Goal: Transaction & Acquisition: Book appointment/travel/reservation

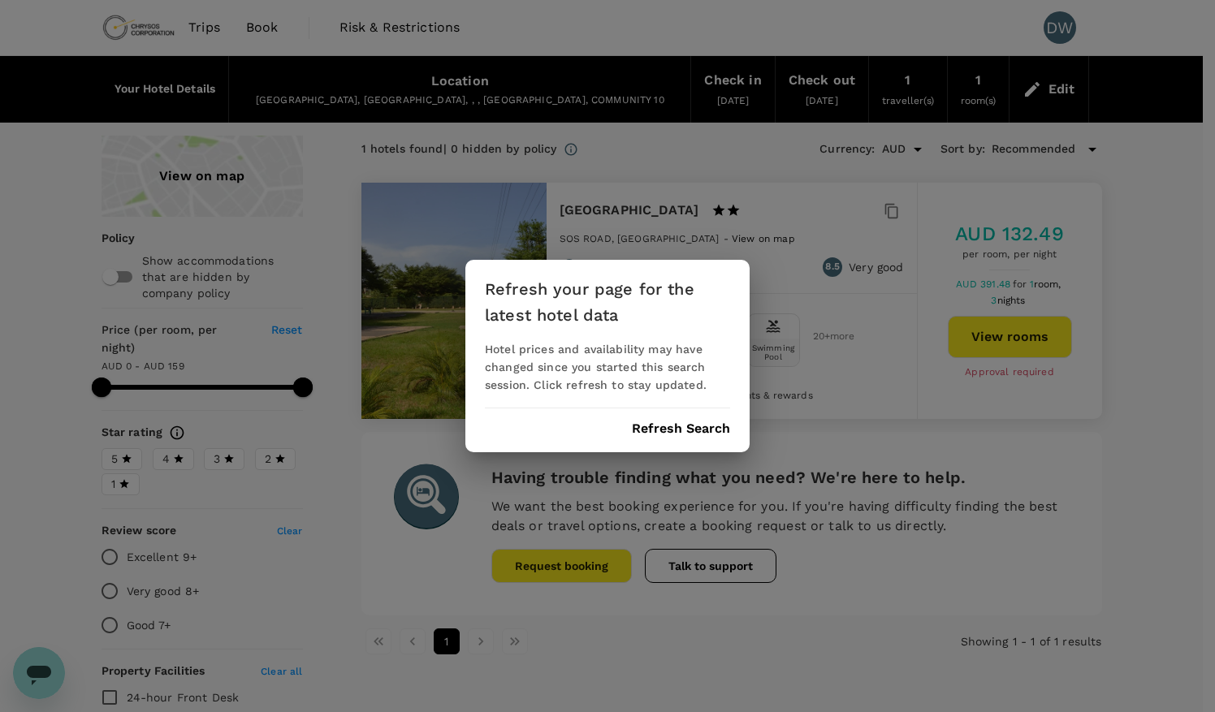
click at [660, 432] on button "Refresh Search" at bounding box center [681, 429] width 98 height 15
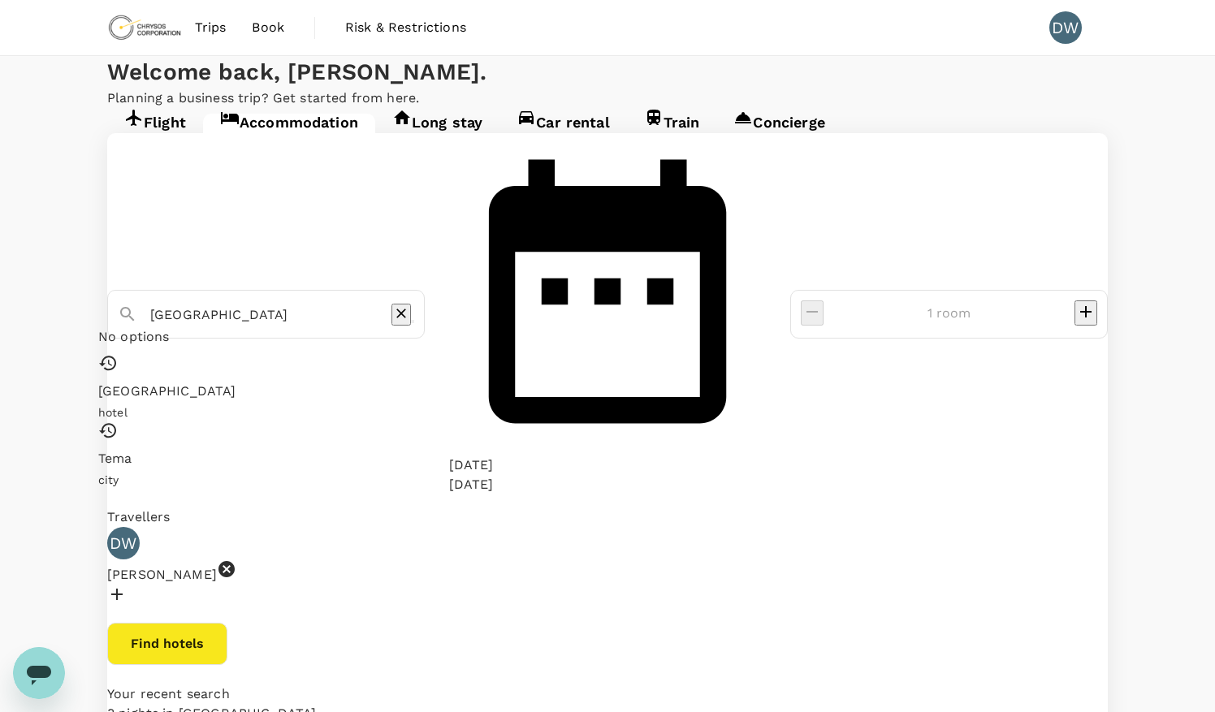
click at [369, 302] on input "[GEOGRAPHIC_DATA]" at bounding box center [259, 314] width 218 height 25
type input "Hotel Gasthof Zum [DEMOGRAPHIC_DATA]"
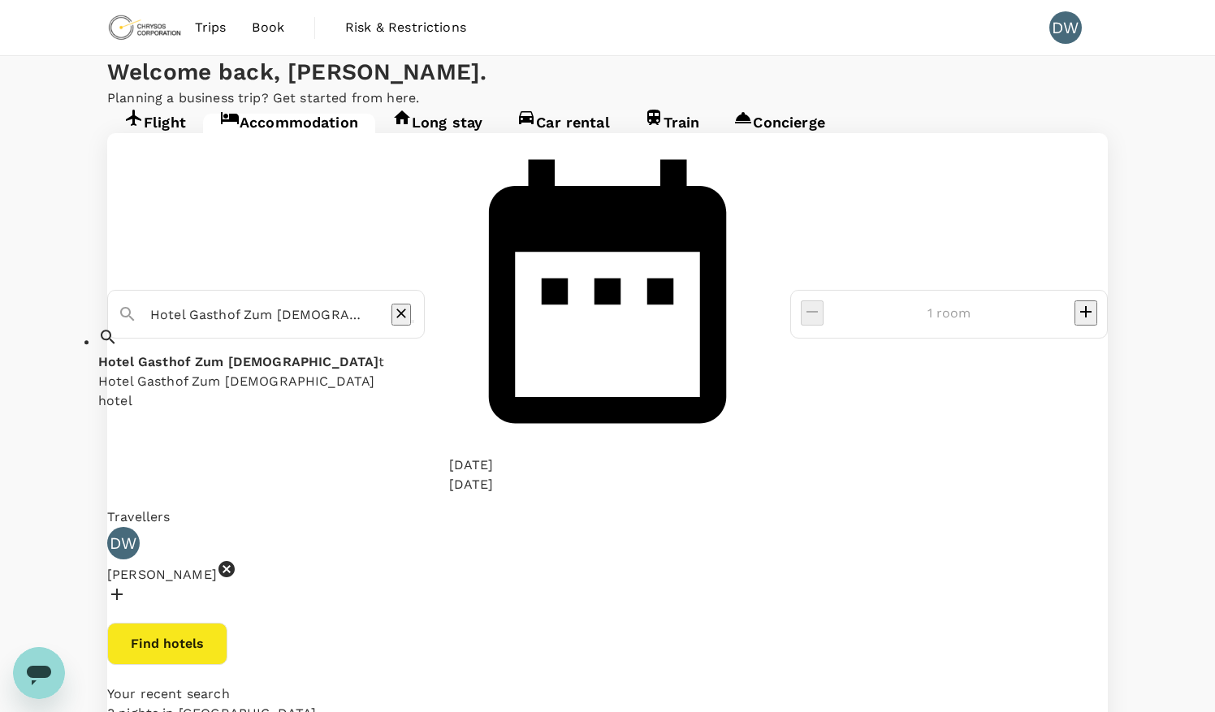
click at [409, 305] on icon "Clear" at bounding box center [401, 313] width 16 height 16
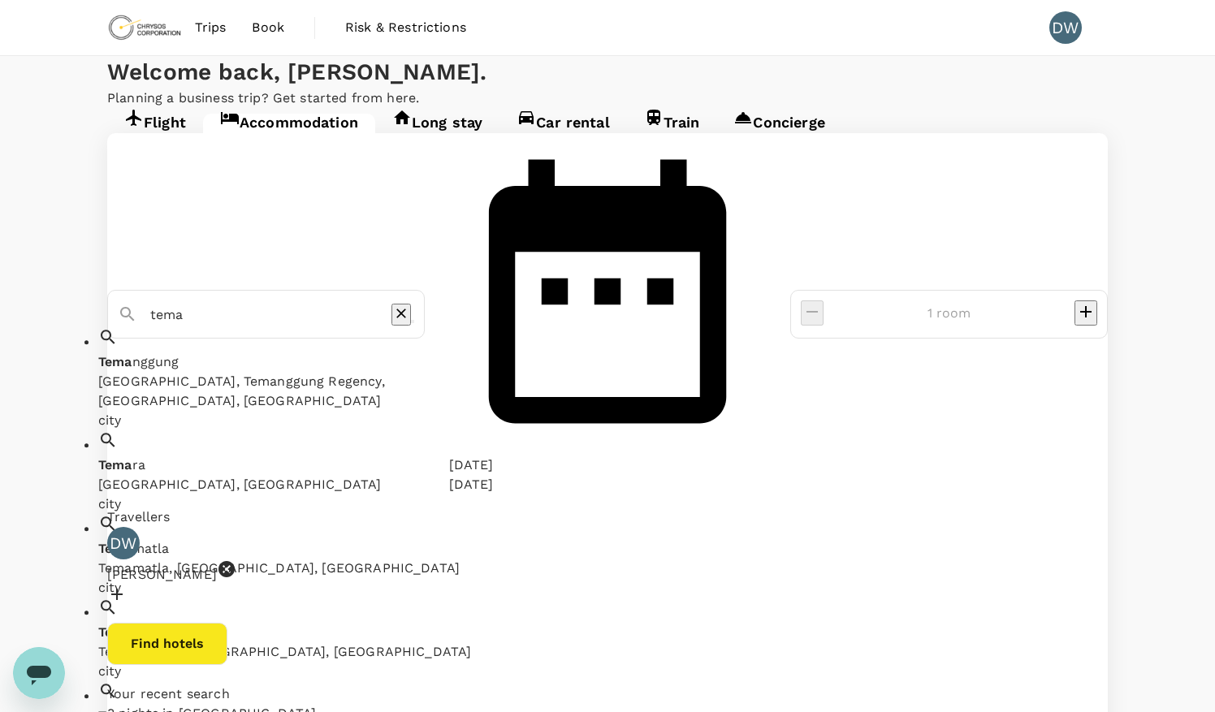
scroll to position [150, 0]
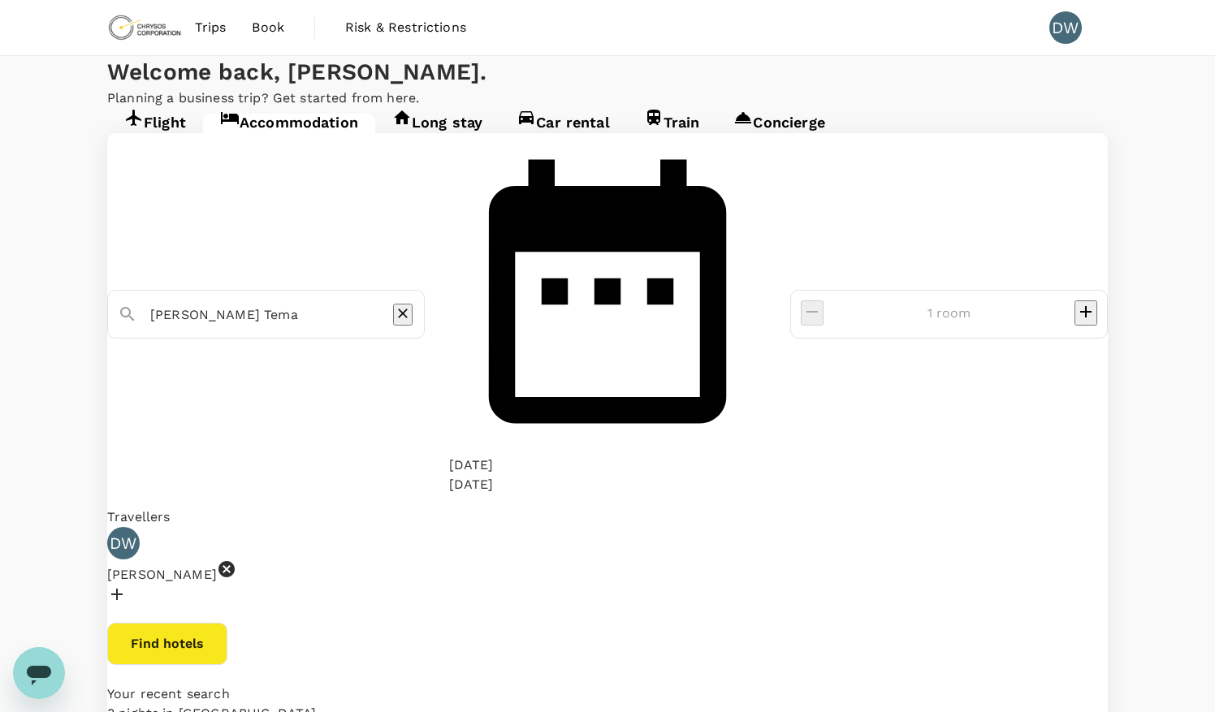
type input "[PERSON_NAME] Tema"
click at [227, 623] on button "Find hotels" at bounding box center [167, 644] width 120 height 42
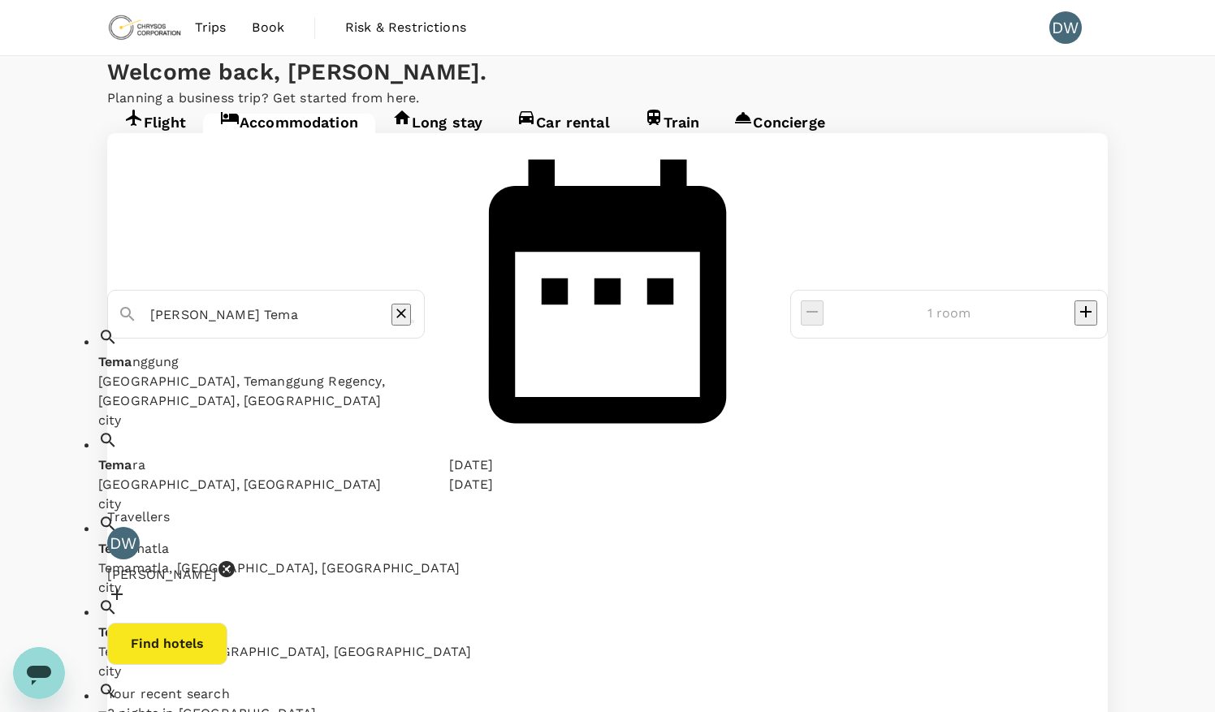
click at [362, 302] on input "[PERSON_NAME] Tema" at bounding box center [259, 314] width 218 height 25
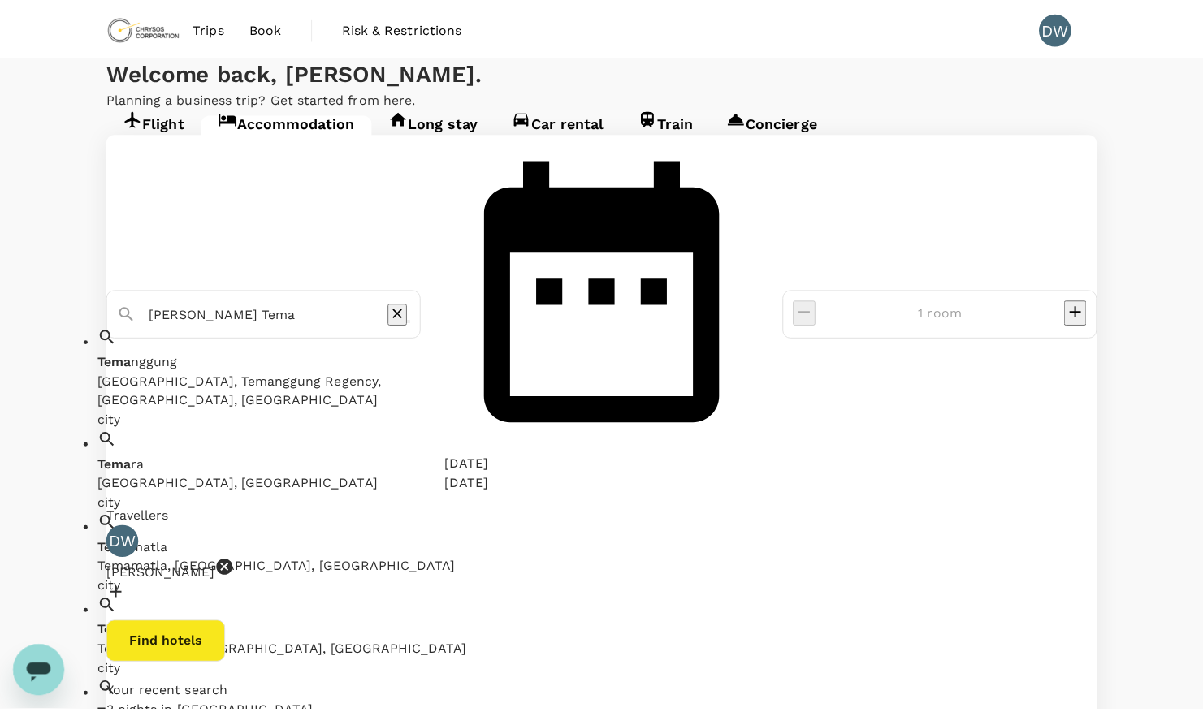
scroll to position [6, 0]
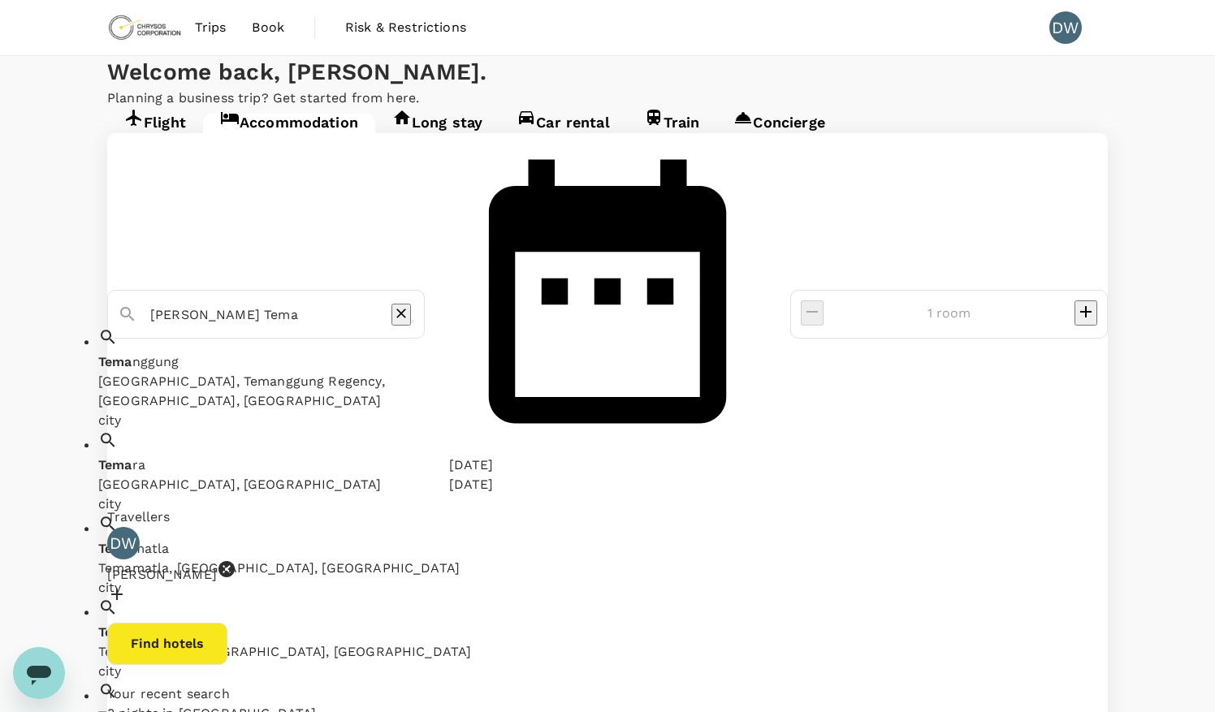
click at [305, 302] on input "[PERSON_NAME] Tema" at bounding box center [259, 314] width 218 height 25
click at [266, 707] on div "Tema Tema, [GEOGRAPHIC_DATA]" at bounding box center [285, 726] width 374 height 39
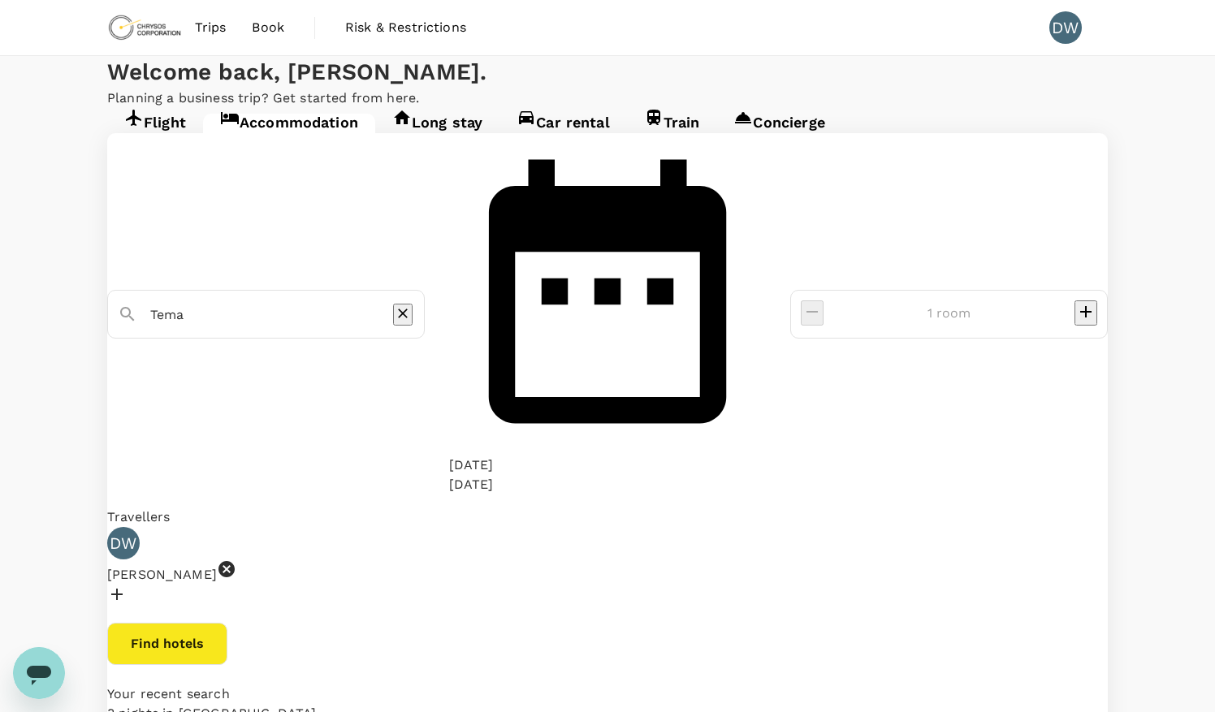
type input "Tema"
click at [227, 623] on button "Find hotels" at bounding box center [167, 644] width 120 height 42
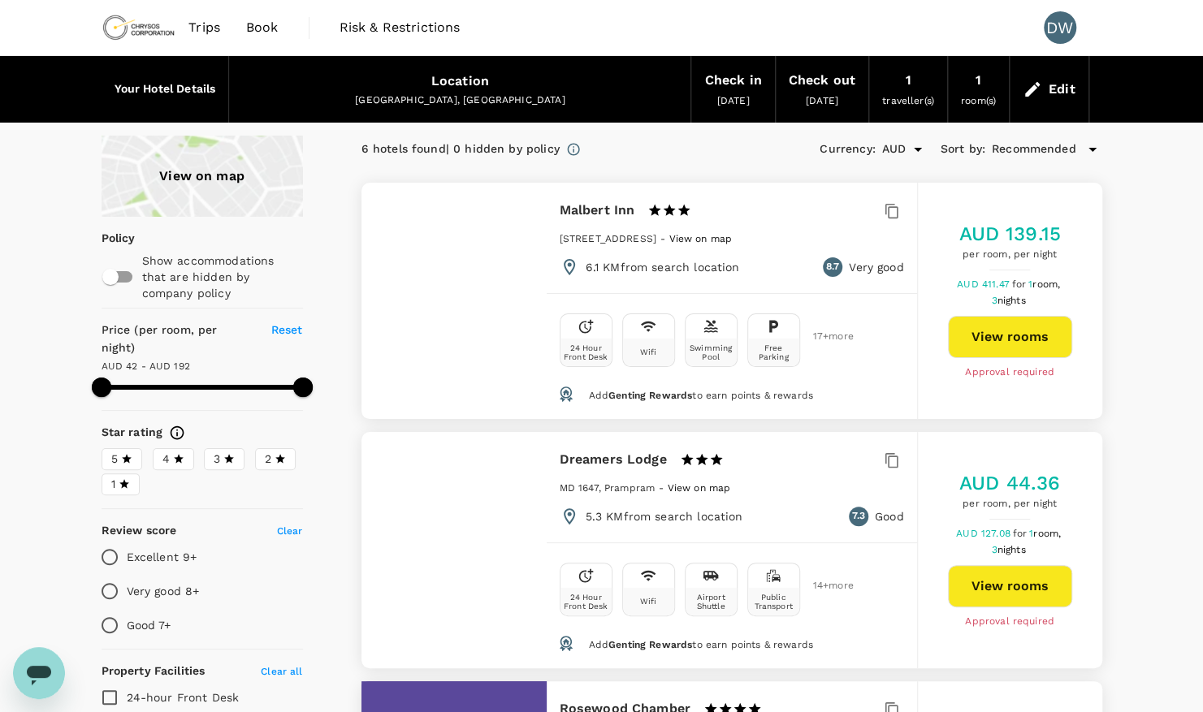
type input "191.04"
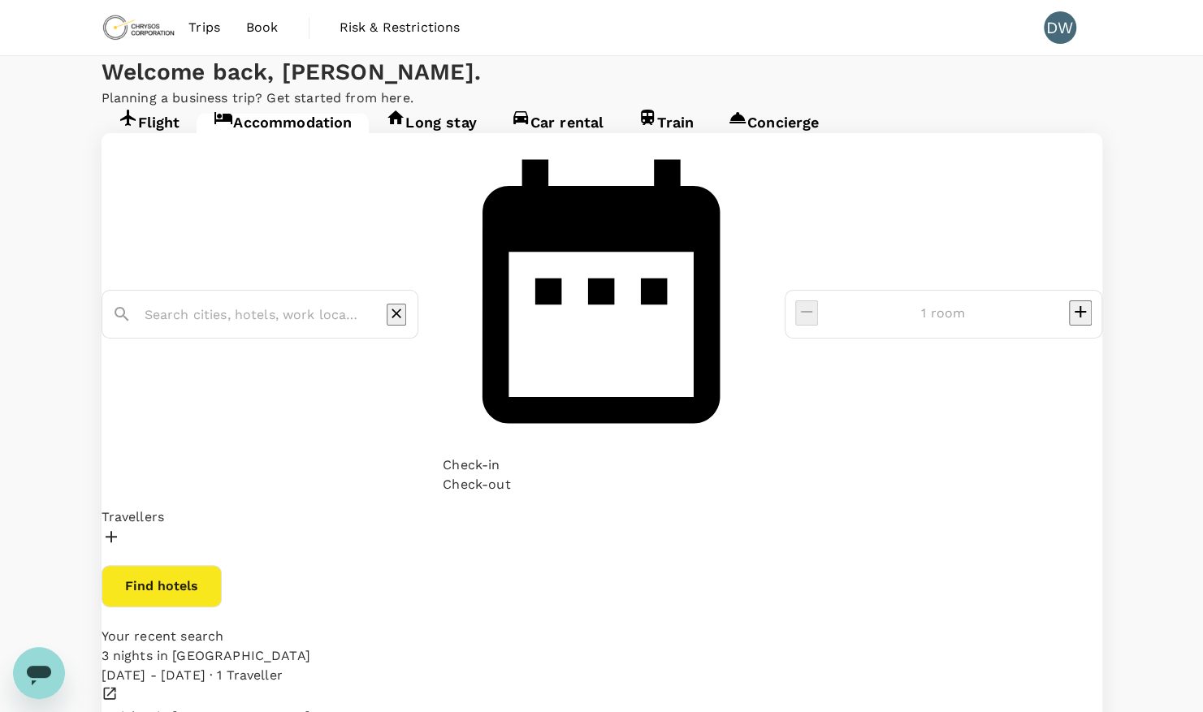
type input "Tema"
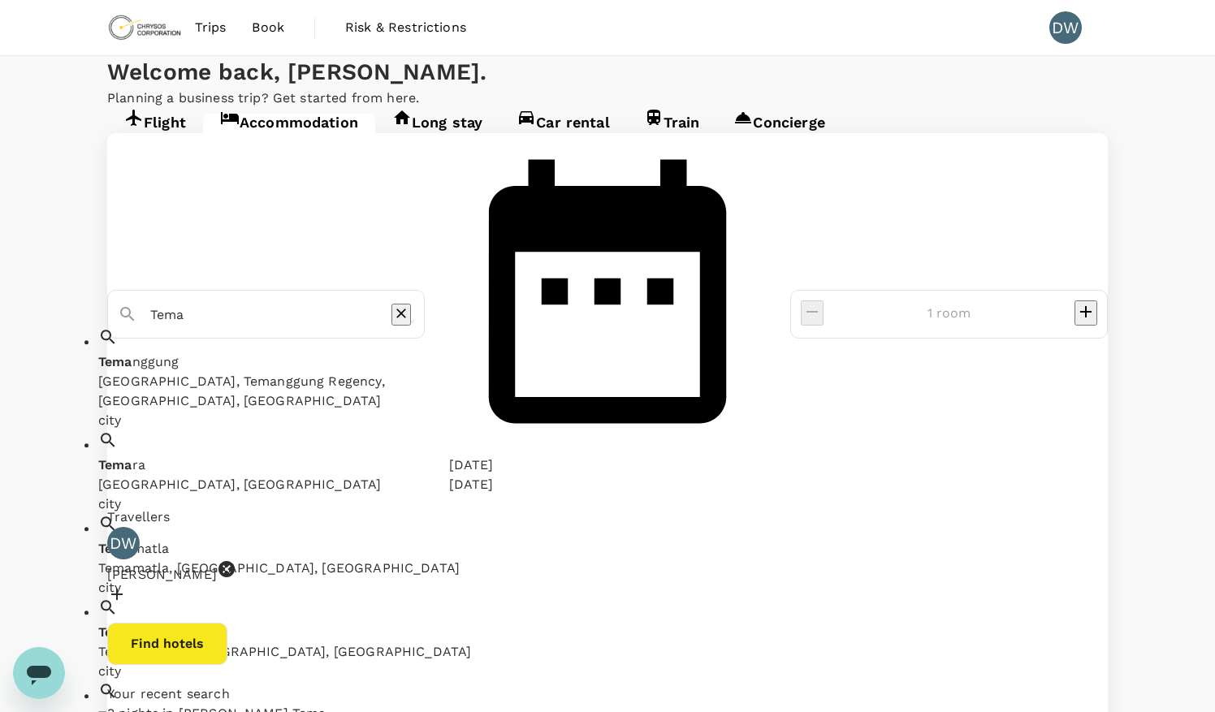
click at [278, 302] on input "Tema" at bounding box center [259, 314] width 218 height 25
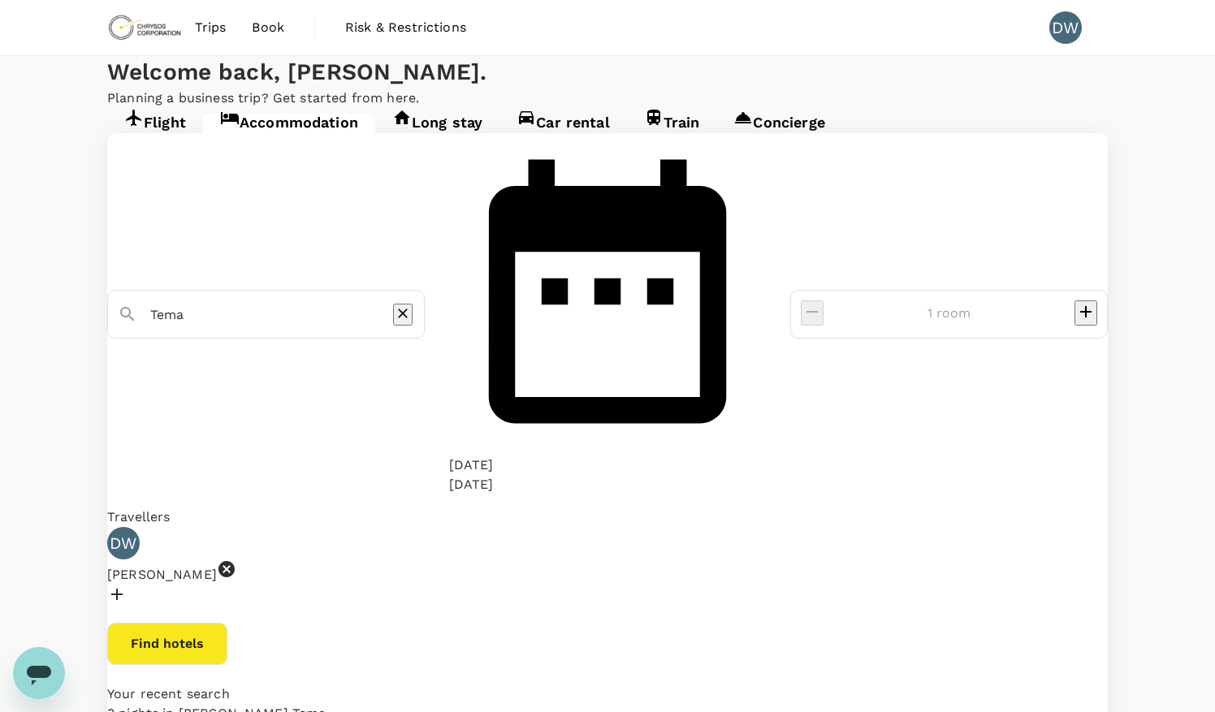
type input "[GEOGRAPHIC_DATA]"
click at [227, 623] on button "Find hotels" at bounding box center [167, 644] width 120 height 42
